Goal: Task Accomplishment & Management: Manage account settings

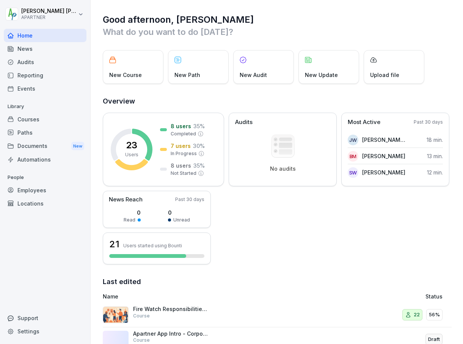
click at [26, 120] on div "Courses" at bounding box center [45, 119] width 83 height 13
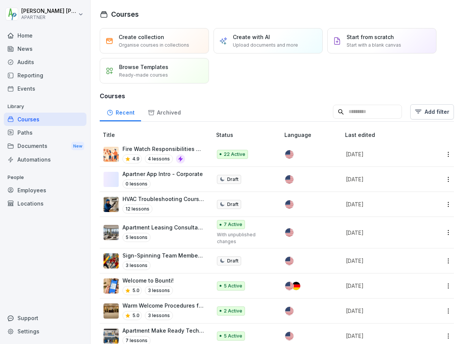
click at [156, 149] on p "Fire Watch Responsibilities Training" at bounding box center [164, 149] width 82 height 8
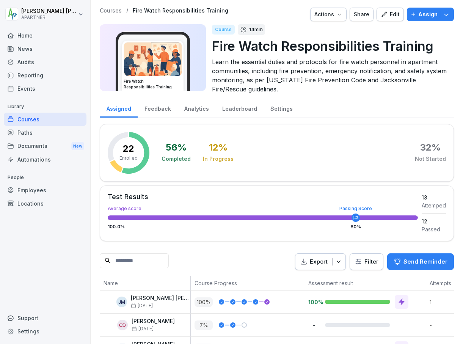
click at [25, 316] on div "Support" at bounding box center [45, 317] width 83 height 13
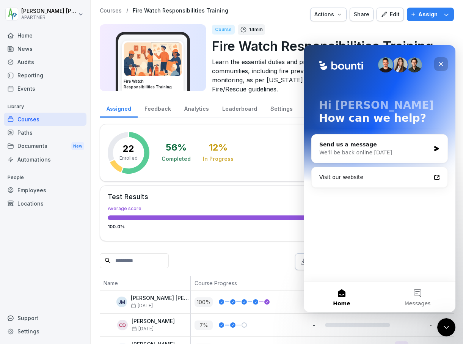
click at [442, 65] on icon "Close" at bounding box center [441, 64] width 4 height 4
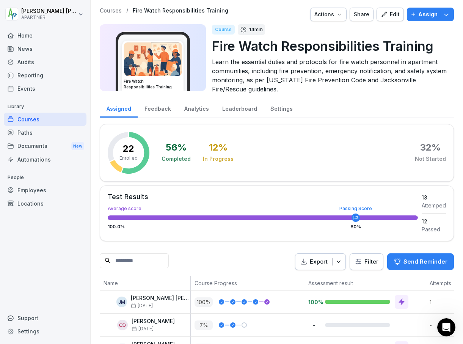
click at [30, 189] on div "Employees" at bounding box center [45, 190] width 83 height 13
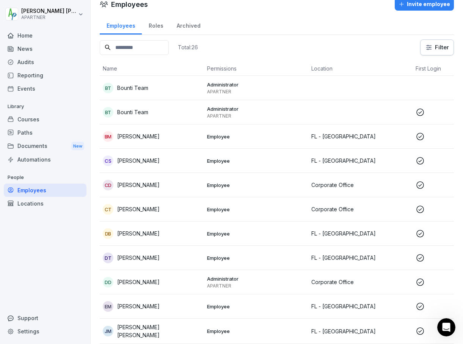
scroll to position [14, 0]
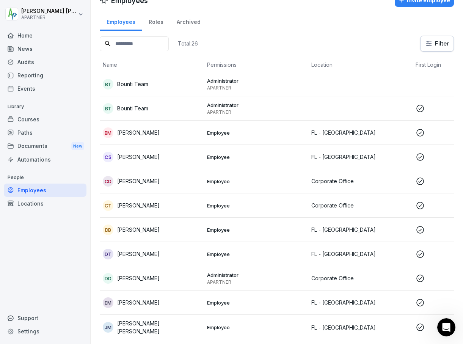
click at [274, 231] on p "Employee" at bounding box center [256, 230] width 98 height 7
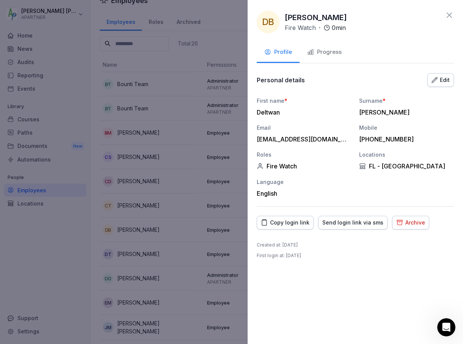
click at [293, 224] on div "Copy login link" at bounding box center [285, 223] width 49 height 8
click at [192, 52] on div at bounding box center [231, 172] width 463 height 344
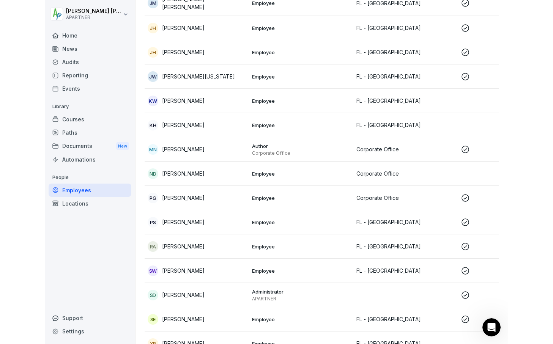
scroll to position [337, 0]
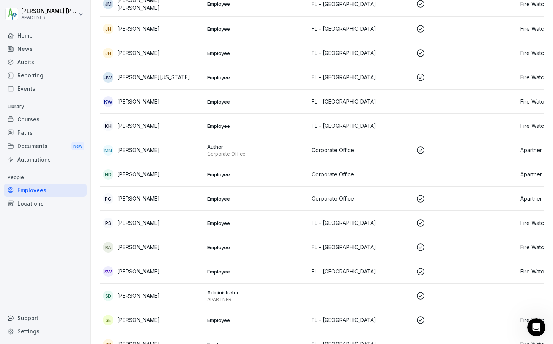
click at [41, 184] on div "Employees" at bounding box center [45, 190] width 83 height 13
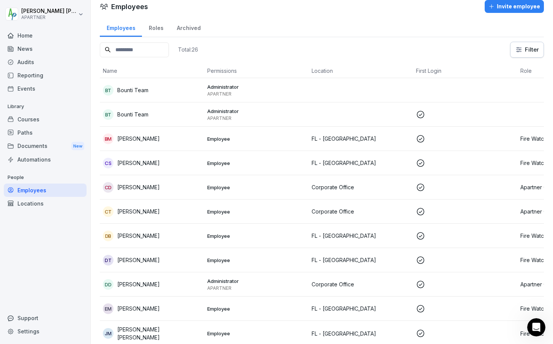
click at [463, 8] on div "Invite employee" at bounding box center [514, 6] width 52 height 8
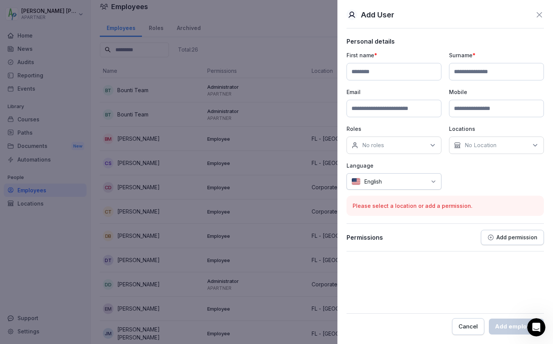
paste input "******"
type input "******"
paste input "*********"
type input "*********"
paste input "**********"
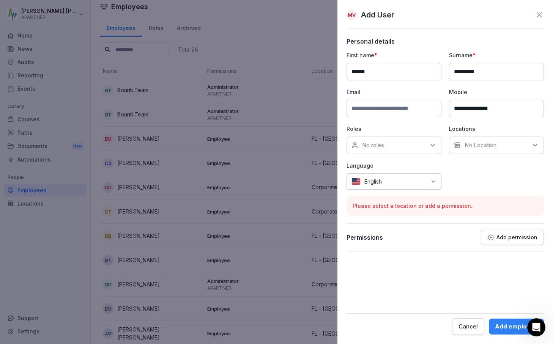
type input "**********"
click at [380, 147] on p "No roles" at bounding box center [373, 146] width 22 height 8
drag, startPoint x: 380, startPoint y: 147, endPoint x: 367, endPoint y: 144, distance: 14.1
click at [367, 144] on p "No roles" at bounding box center [373, 146] width 22 height 8
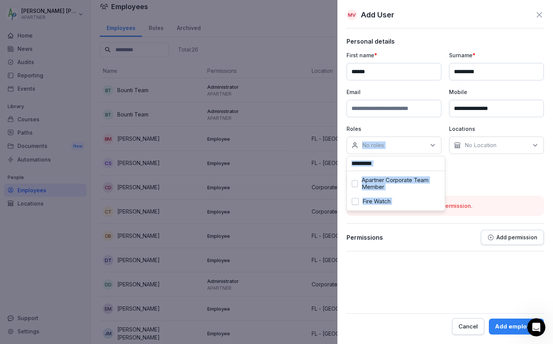
click at [367, 144] on p "No roles" at bounding box center [373, 146] width 22 height 8
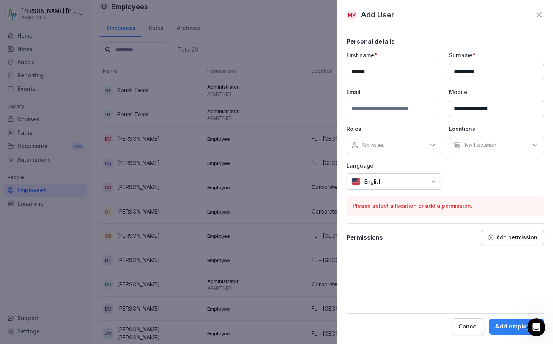
paste input "**********"
type input "**********"
click at [380, 145] on p "No roles" at bounding box center [373, 146] width 22 height 8
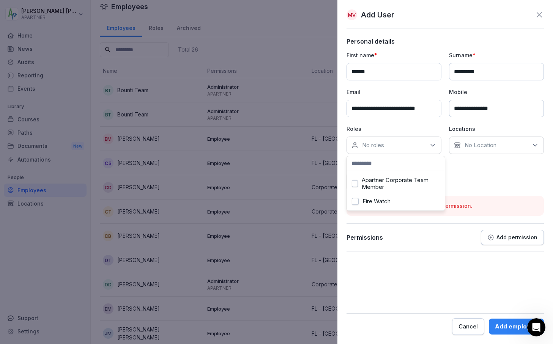
click at [356, 202] on button "Fire Watch" at bounding box center [355, 201] width 7 height 7
click at [463, 143] on div "No Location" at bounding box center [496, 145] width 95 height 17
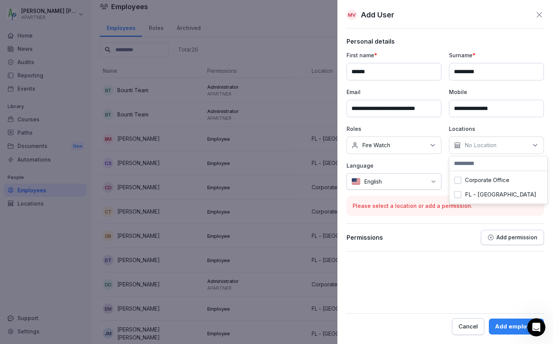
click at [458, 195] on button "FL - Jacksonville" at bounding box center [457, 194] width 7 height 7
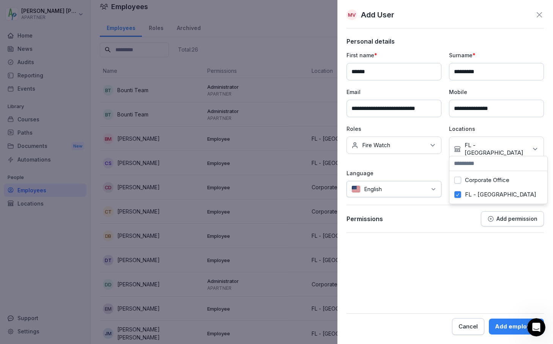
click at [463, 241] on form "**********" at bounding box center [444, 186] width 197 height 297
click at [463, 326] on div "Add employee" at bounding box center [516, 327] width 43 height 8
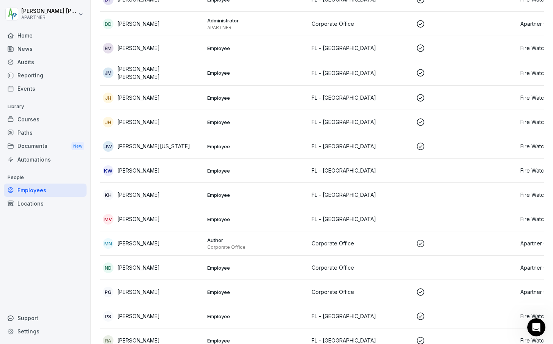
scroll to position [269, 0]
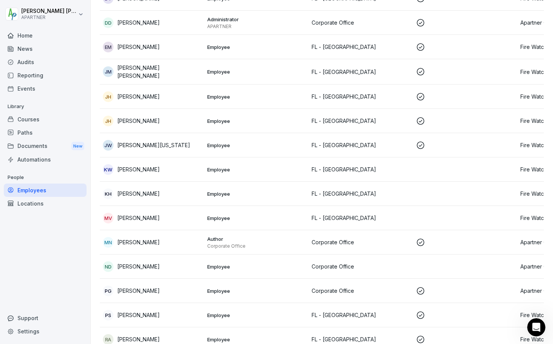
click at [31, 118] on div "Courses" at bounding box center [45, 119] width 83 height 13
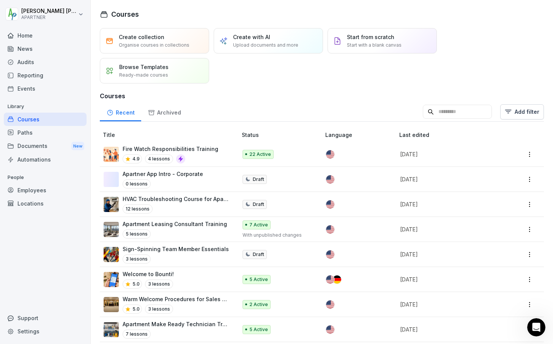
click at [161, 149] on p "Fire Watch Responsibilities Training" at bounding box center [171, 149] width 96 height 8
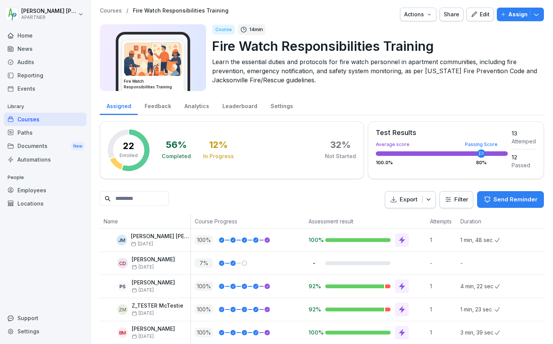
click at [508, 13] on p "Assign" at bounding box center [517, 14] width 19 height 8
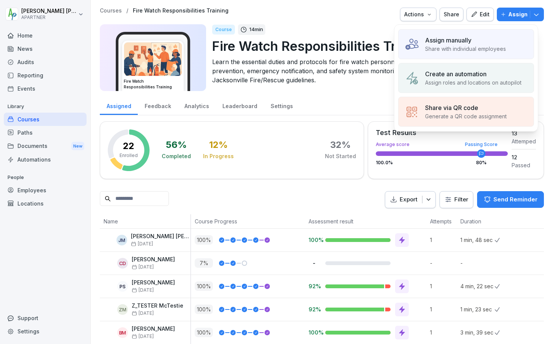
click at [456, 43] on p "Assign manually" at bounding box center [448, 40] width 46 height 9
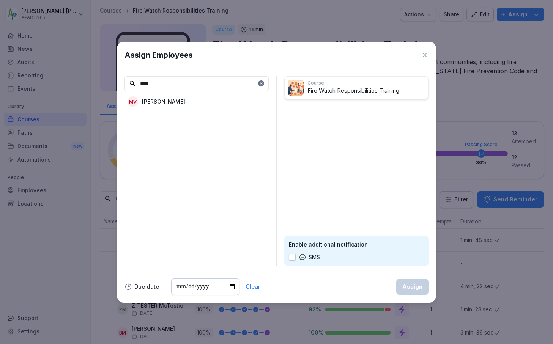
type input "****"
click at [166, 99] on p "Mathew Valentine" at bounding box center [163, 102] width 43 height 8
click at [289, 254] on button "button" at bounding box center [292, 257] width 7 height 7
click at [415, 286] on div "Assign" at bounding box center [412, 287] width 20 height 8
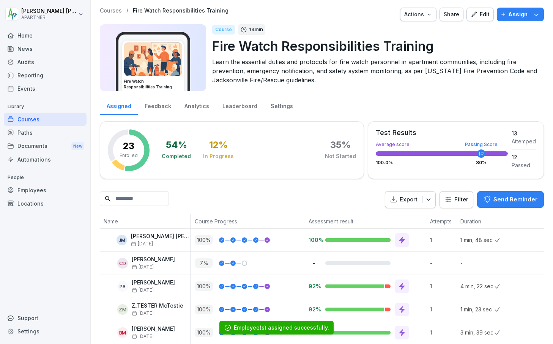
click at [35, 187] on div "Employees" at bounding box center [45, 190] width 83 height 13
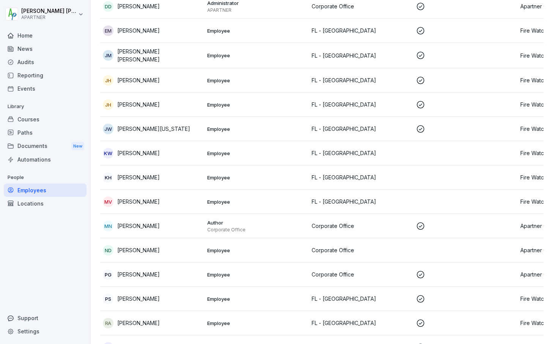
scroll to position [290, 0]
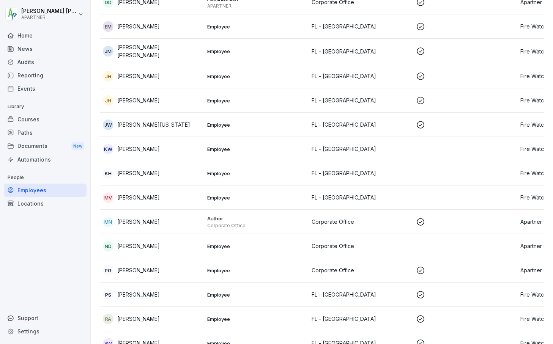
click at [408, 199] on p "FL - [GEOGRAPHIC_DATA]" at bounding box center [360, 198] width 98 height 8
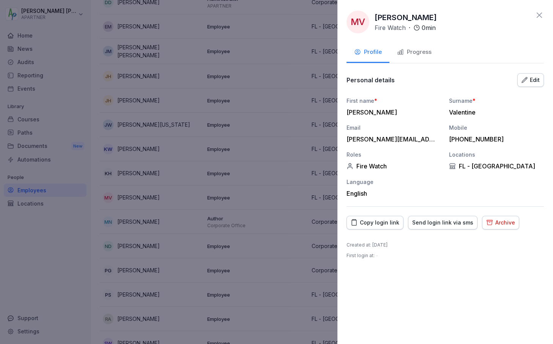
click at [379, 225] on div "Copy login link" at bounding box center [375, 223] width 49 height 8
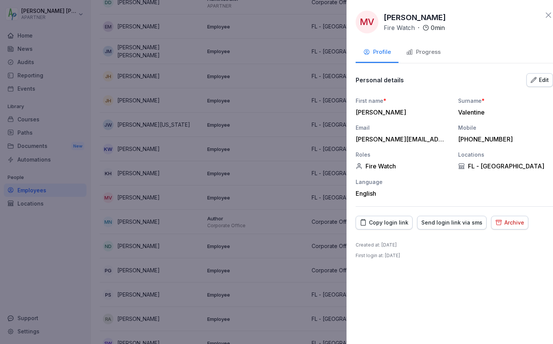
click at [227, 146] on div at bounding box center [276, 172] width 553 height 344
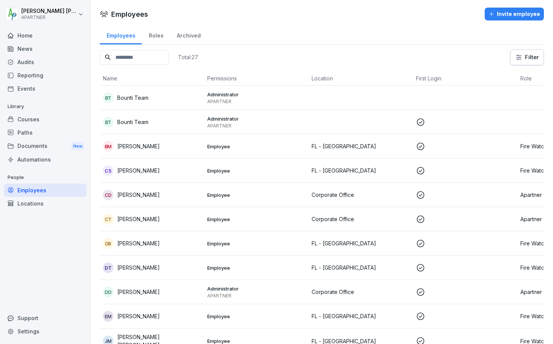
scroll to position [0, 0]
click at [29, 117] on div "Courses" at bounding box center [45, 119] width 83 height 13
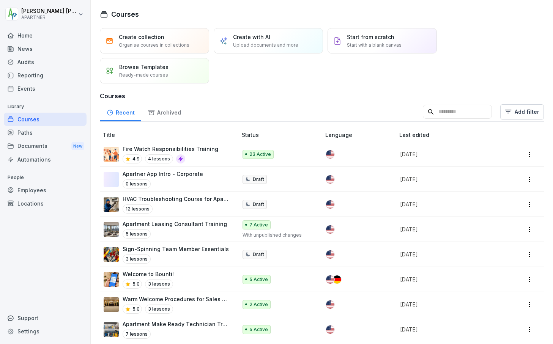
click at [188, 148] on p "Fire Watch Responsibilities Training" at bounding box center [171, 149] width 96 height 8
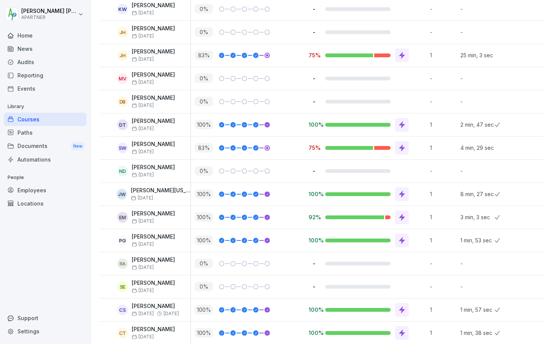
scroll to position [371, 0]
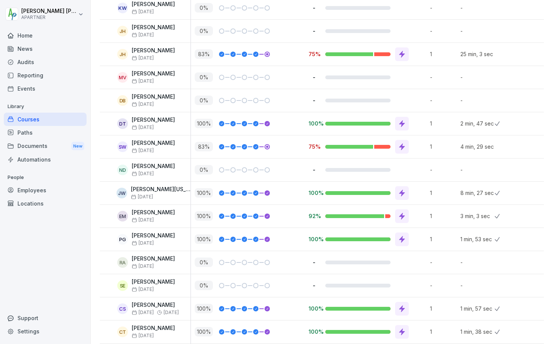
click at [349, 147] on div at bounding box center [349, 147] width 49 height 4
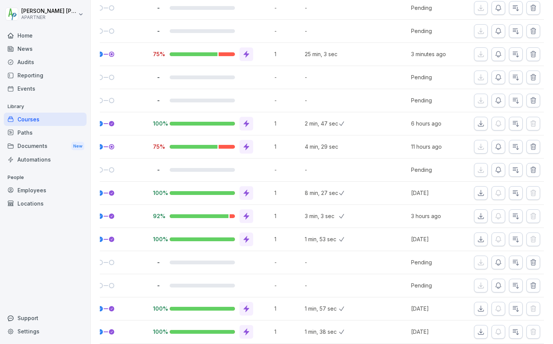
scroll to position [0, 161]
click at [512, 149] on icon "button" at bounding box center [516, 147] width 8 height 8
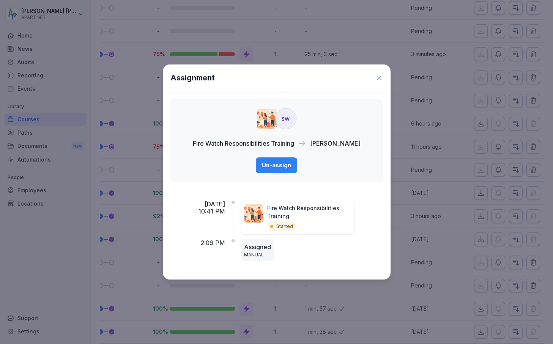
click at [380, 78] on icon at bounding box center [379, 78] width 8 height 8
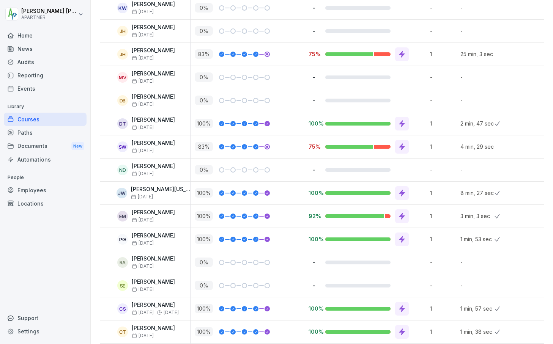
scroll to position [0, 0]
click at [402, 145] on icon at bounding box center [402, 146] width 6 height 7
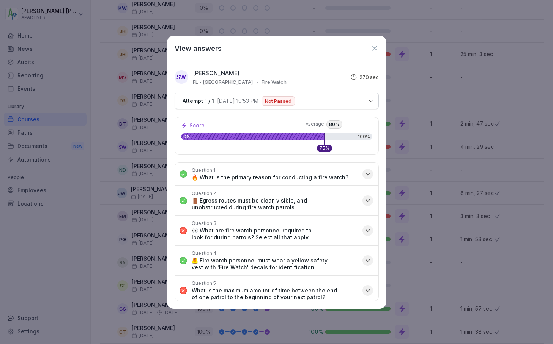
click at [370, 99] on icon "button" at bounding box center [371, 101] width 6 height 6
click at [345, 101] on div "Attempt 1 / 1 10/3/2025, 10:53 PM Not Passed" at bounding box center [271, 100] width 184 height 9
click at [374, 47] on icon at bounding box center [374, 48] width 8 height 8
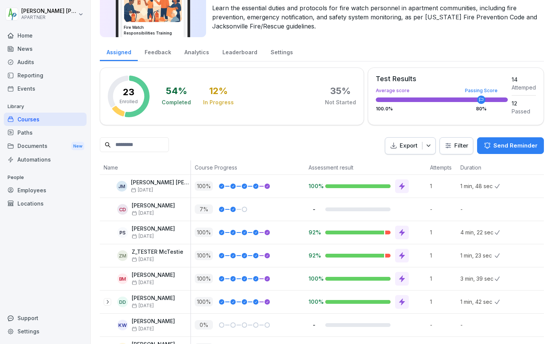
scroll to position [56, 0]
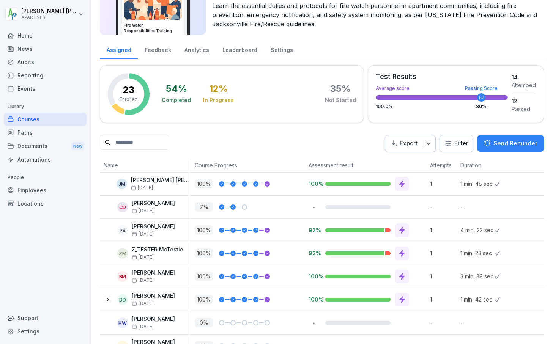
click at [38, 190] on div "Employees" at bounding box center [45, 190] width 83 height 13
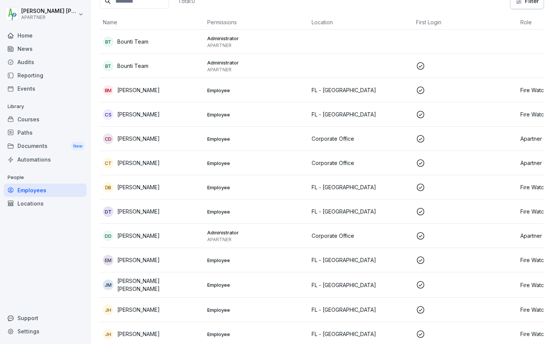
scroll to position [8, 0]
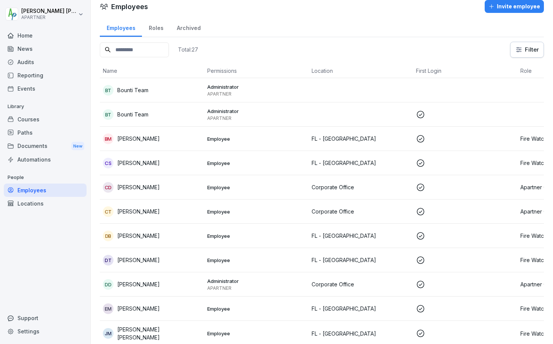
click at [174, 182] on div "CD Clayton Dehne" at bounding box center [152, 187] width 98 height 11
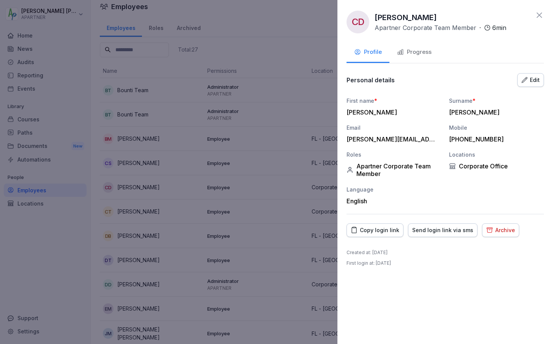
click at [374, 230] on div "Copy login link" at bounding box center [375, 230] width 49 height 8
click at [62, 52] on div at bounding box center [276, 172] width 553 height 344
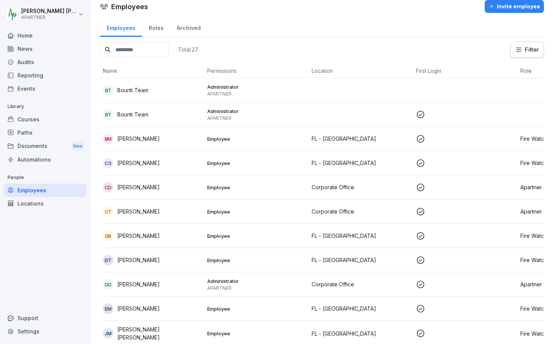
click at [32, 121] on div "Courses" at bounding box center [45, 119] width 83 height 13
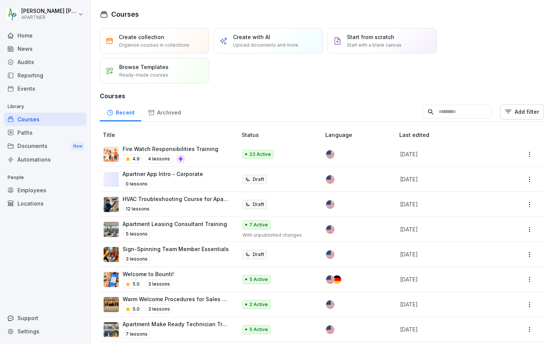
click at [164, 151] on p "Fire Watch Responsibilities Training" at bounding box center [171, 149] width 96 height 8
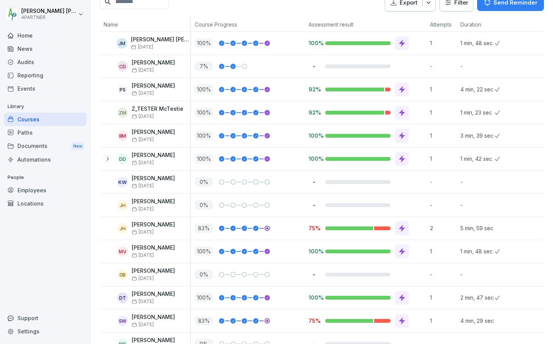
scroll to position [197, 0]
click at [119, 22] on p "Name" at bounding box center [145, 24] width 83 height 8
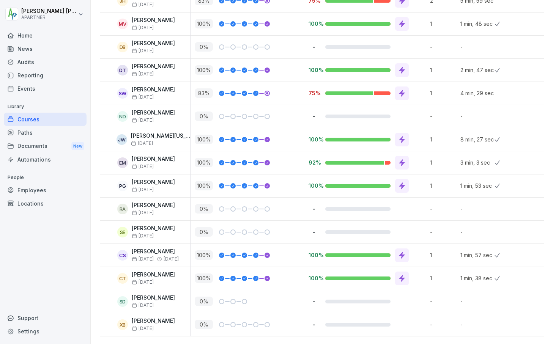
scroll to position [436, 0]
